Goal: Register for event/course

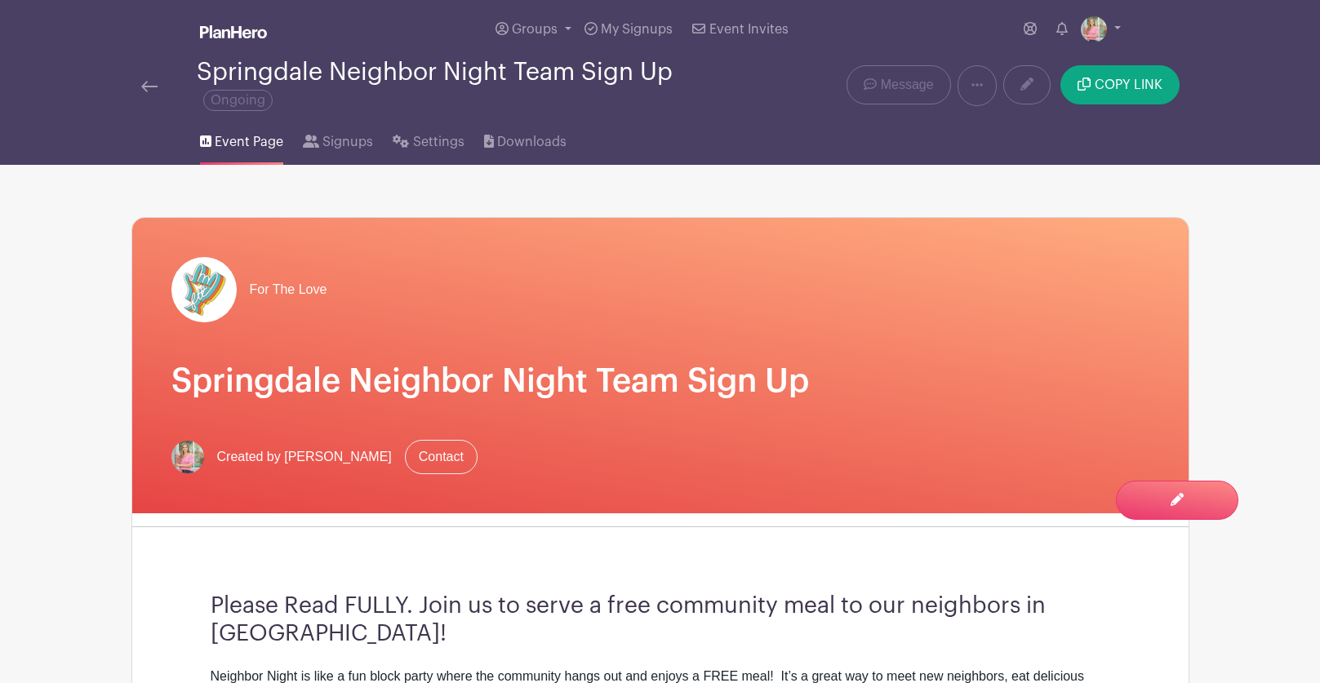
scroll to position [940, 0]
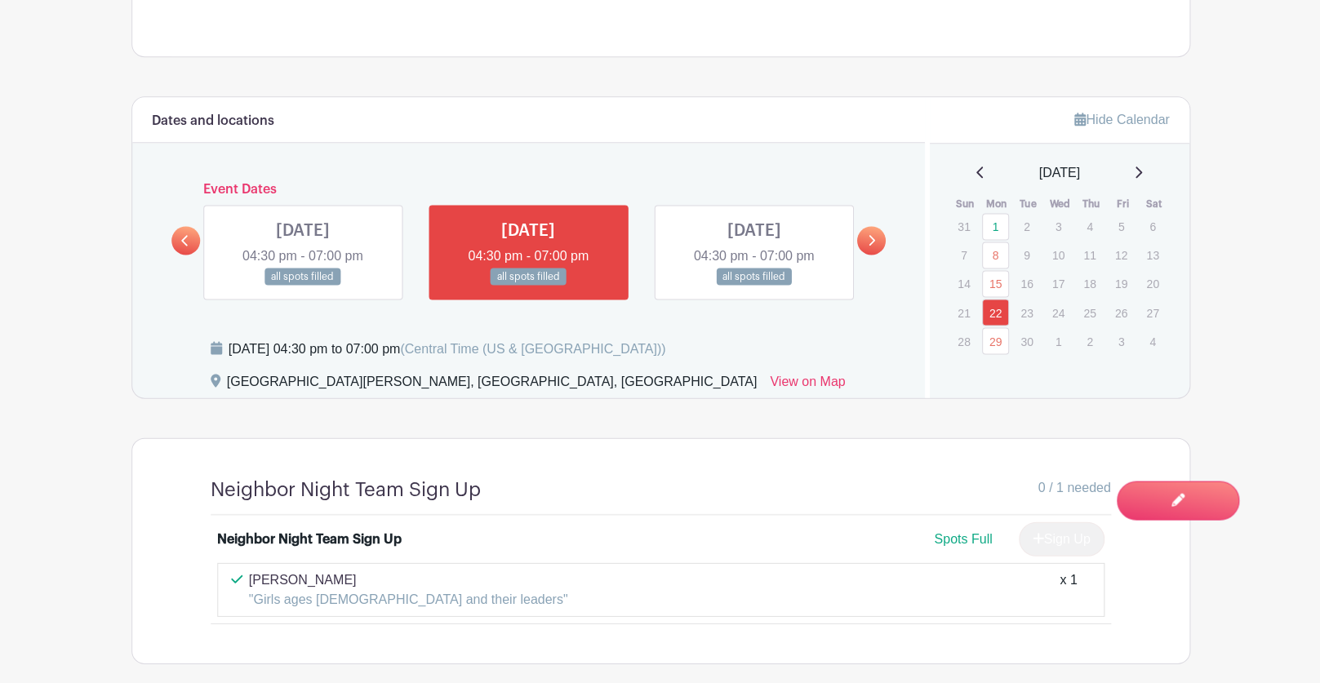
click at [1141, 168] on icon at bounding box center [1137, 172] width 8 height 13
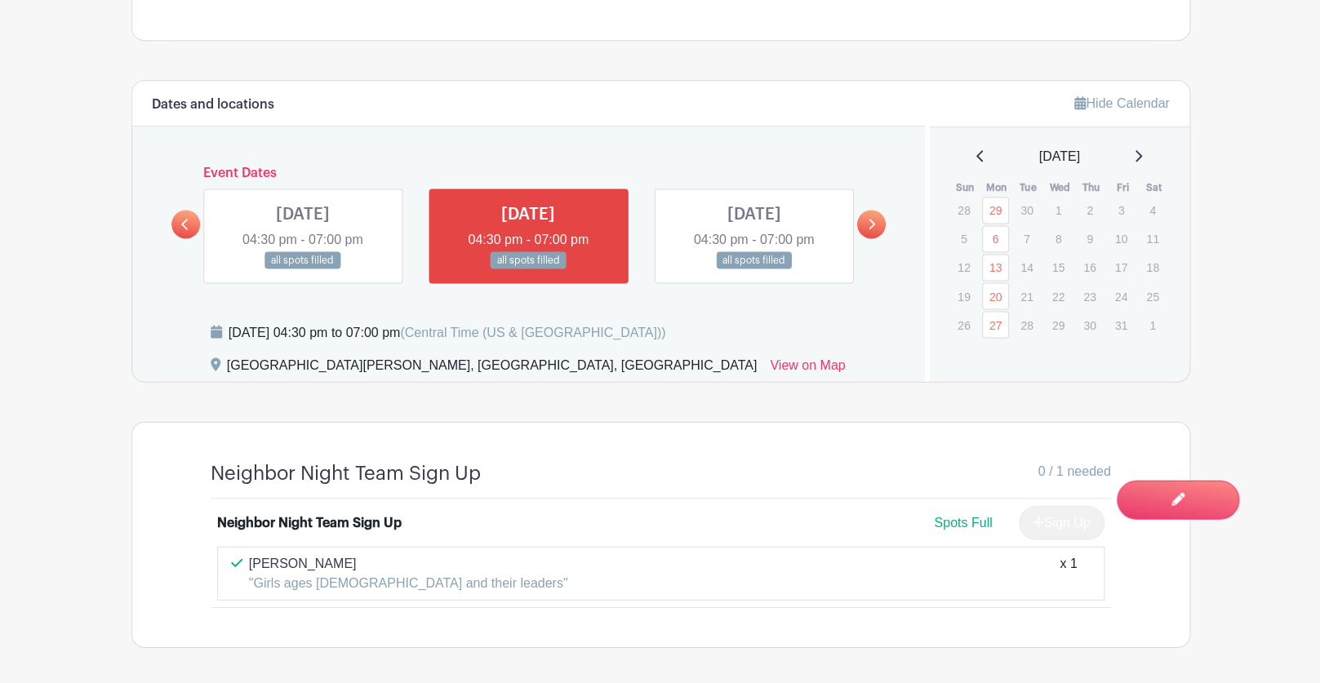
scroll to position [959, 0]
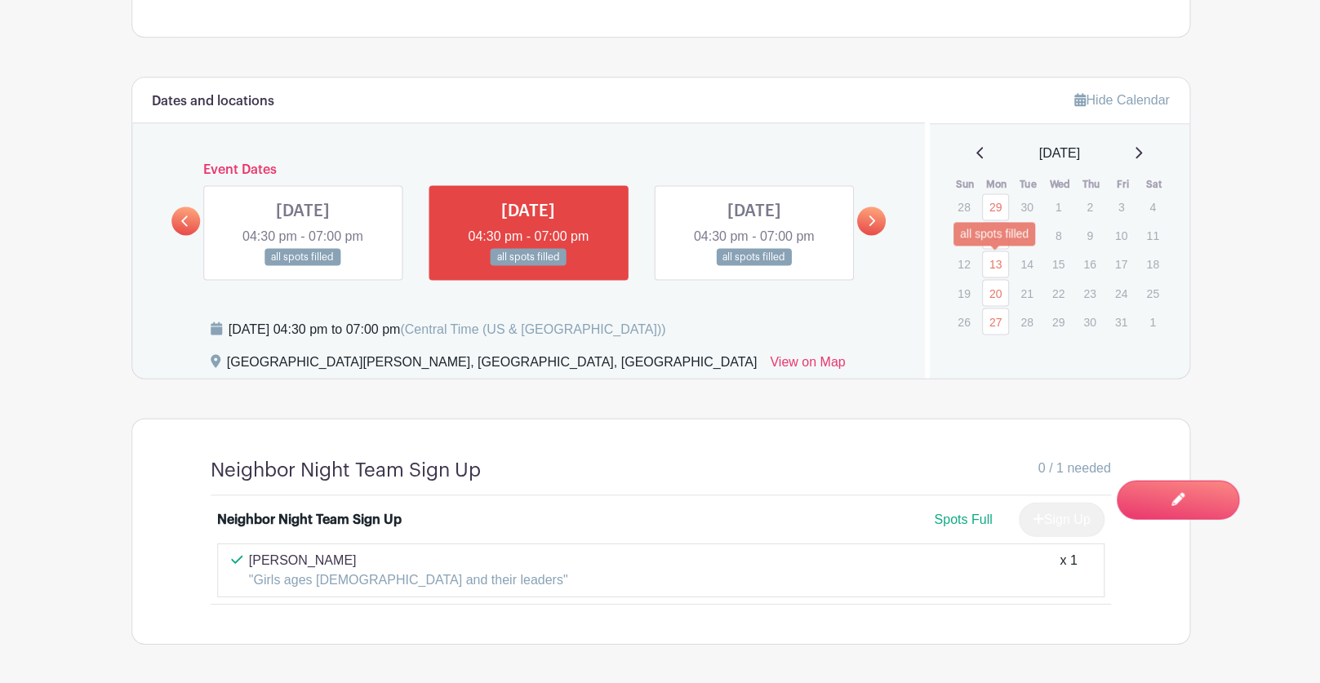
click at [993, 260] on link "13" at bounding box center [994, 264] width 27 height 27
click at [992, 266] on link "13" at bounding box center [994, 264] width 27 height 27
click at [997, 262] on link "13" at bounding box center [994, 264] width 27 height 27
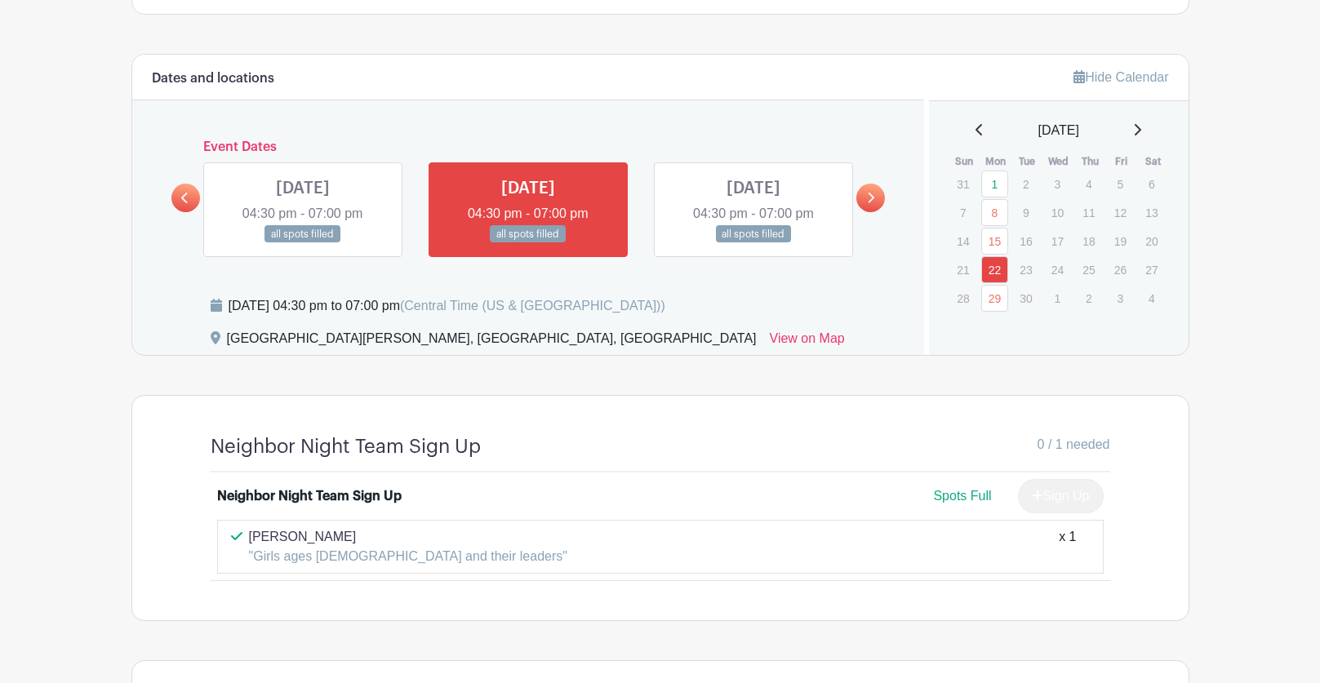
scroll to position [988, 0]
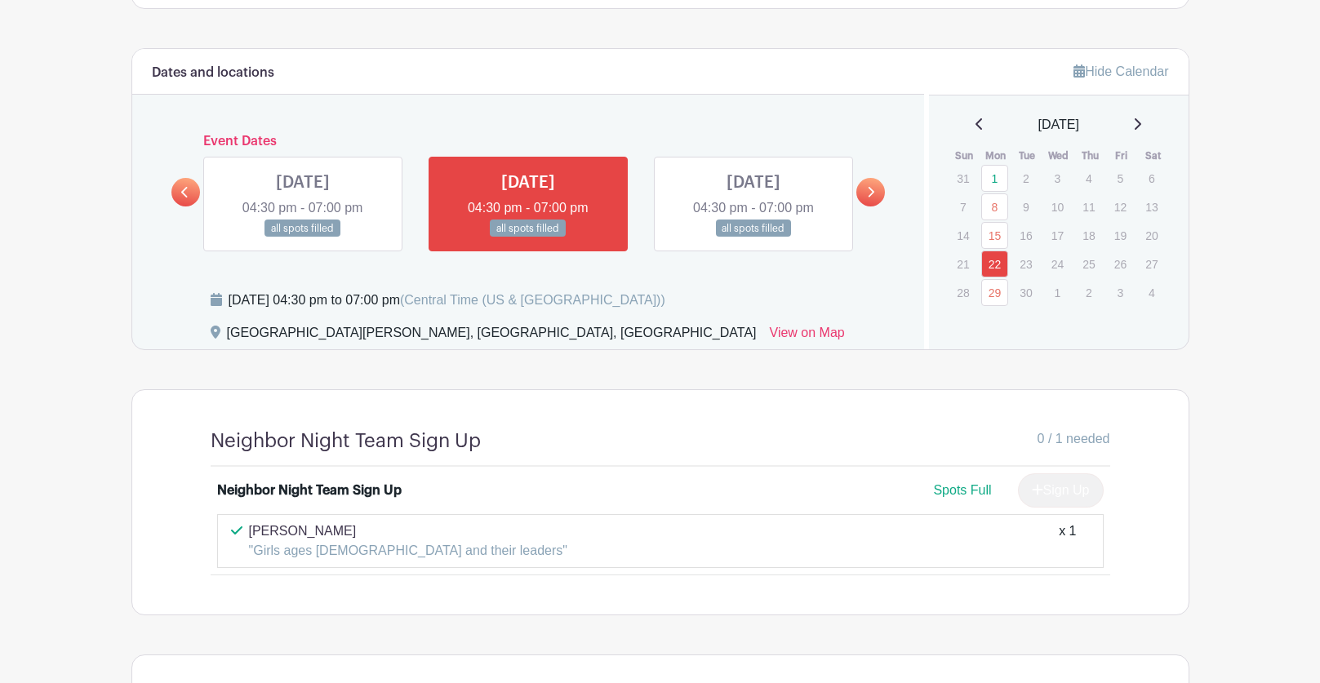
click at [1141, 126] on icon at bounding box center [1137, 124] width 8 height 13
click at [991, 238] on link "13" at bounding box center [994, 235] width 27 height 27
